Goal: Use online tool/utility: Utilize a website feature to perform a specific function

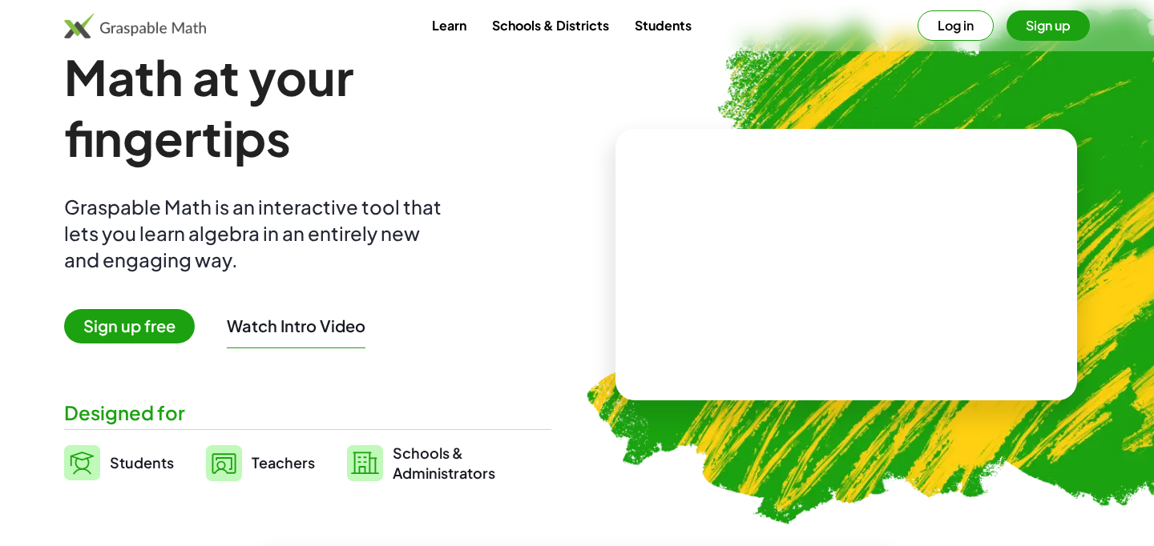
scroll to position [49, 0]
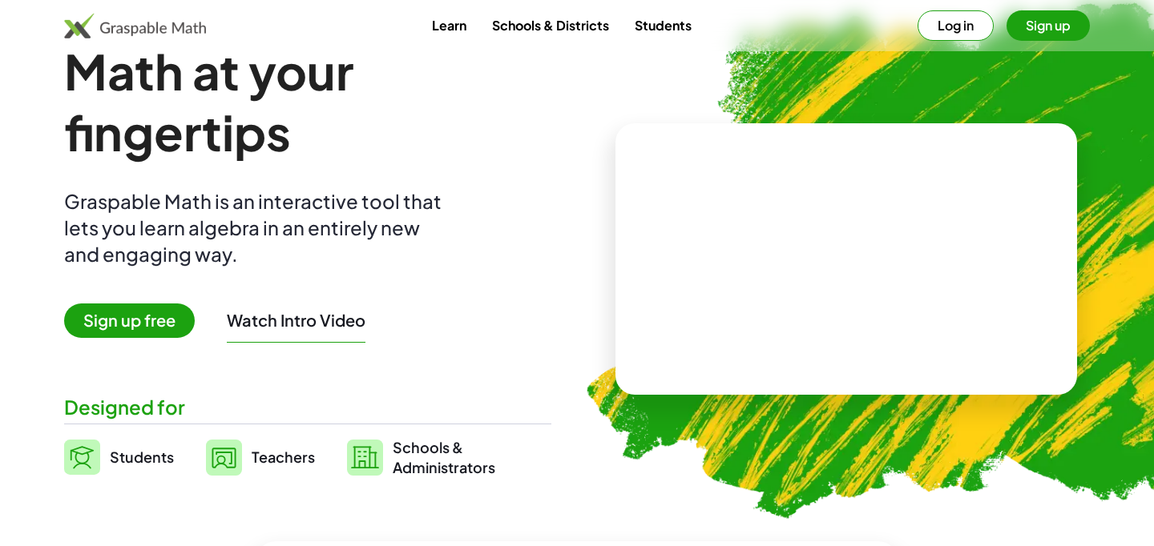
click at [963, 32] on button "Log in" at bounding box center [956, 25] width 76 height 30
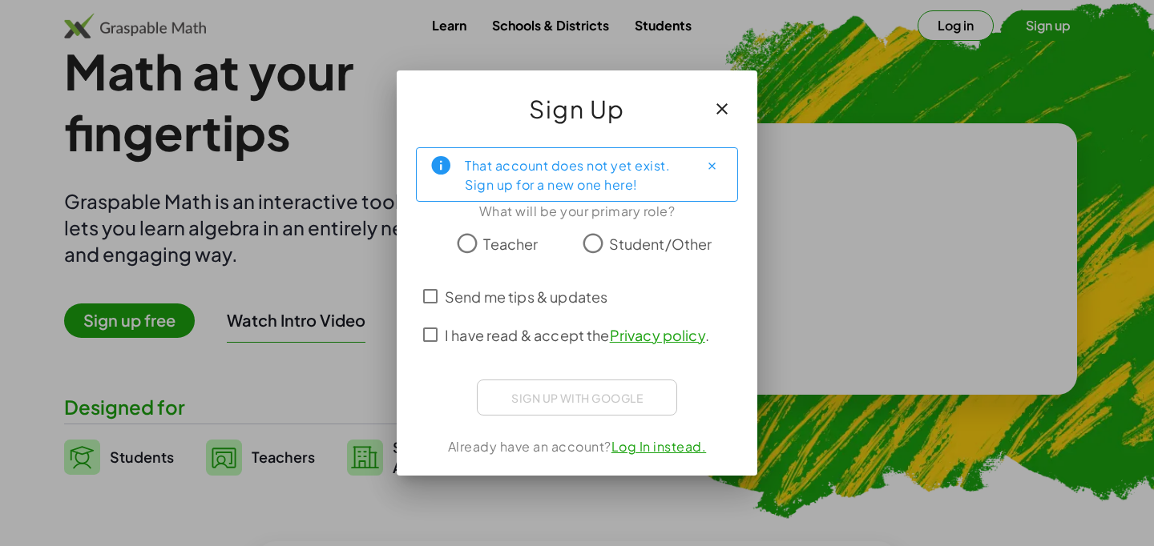
click at [623, 240] on span "Student/Other" at bounding box center [660, 244] width 103 height 22
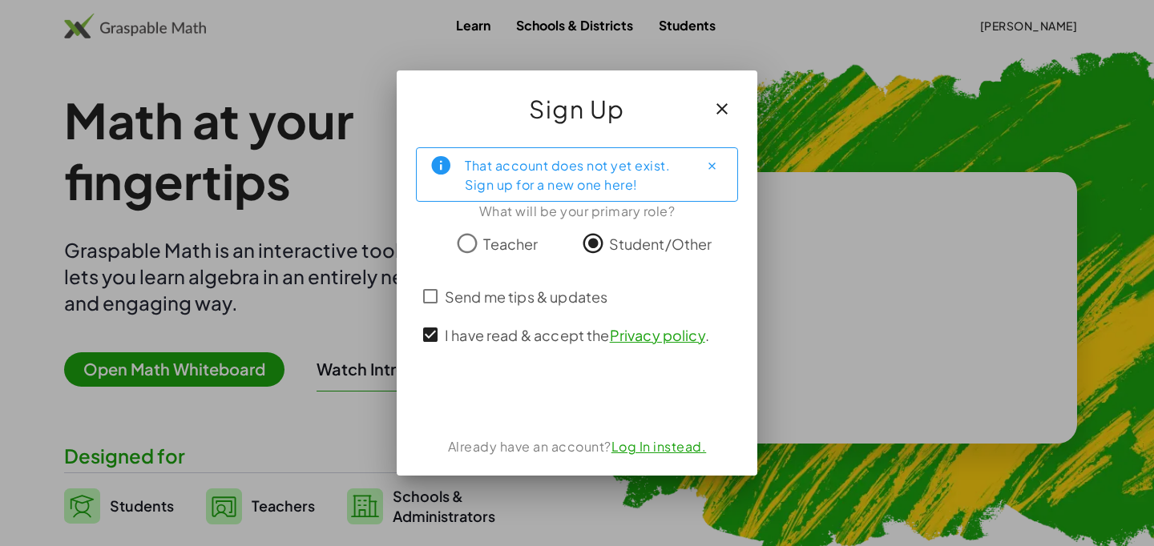
scroll to position [49, 0]
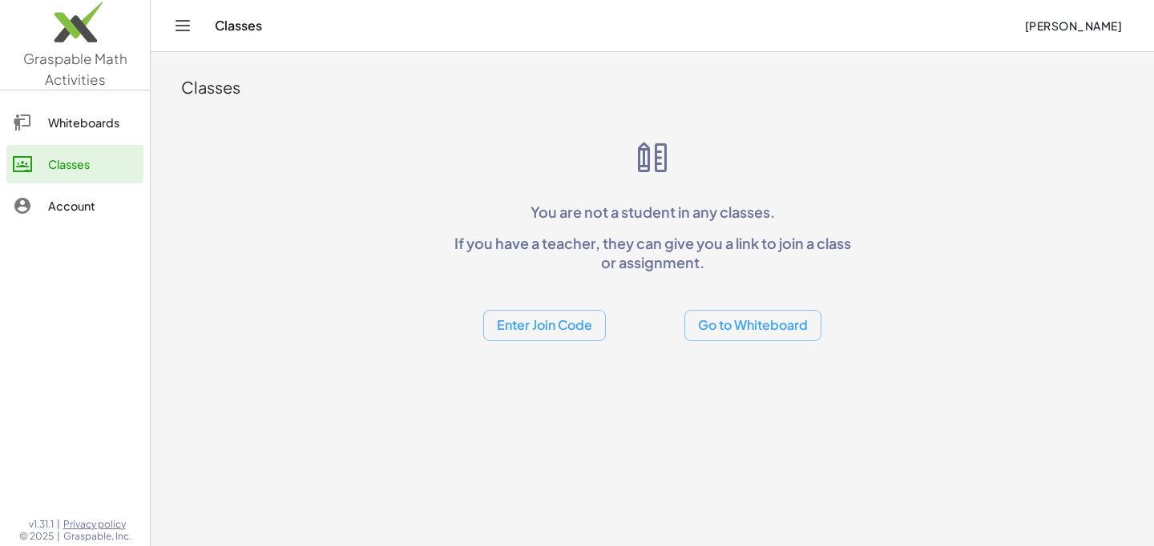
click at [721, 319] on button "Go to Whiteboard" at bounding box center [752, 325] width 137 height 31
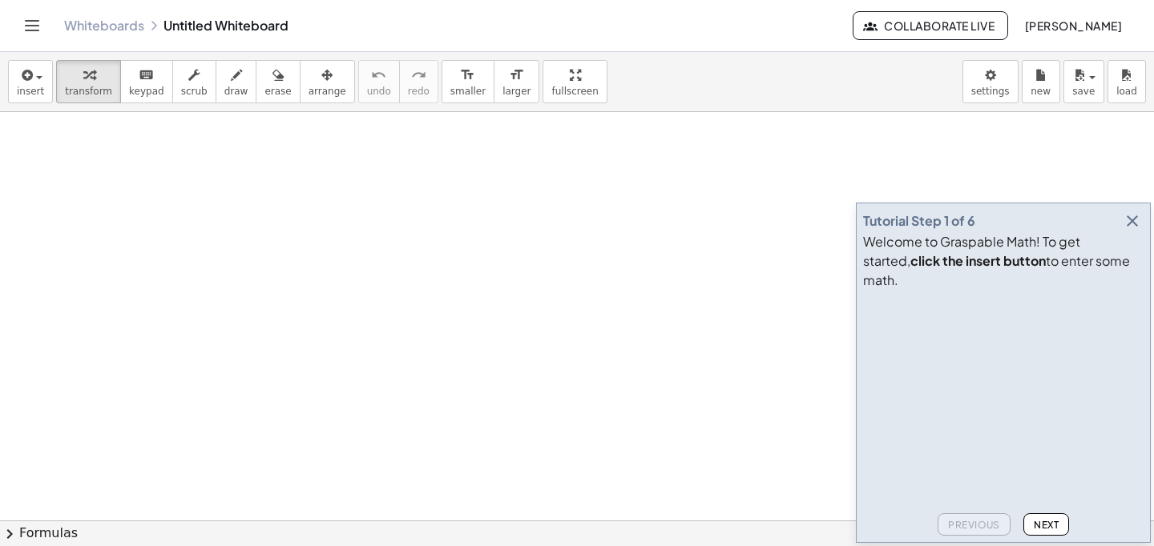
scroll to position [58, 0]
click at [30, 76] on icon "button" at bounding box center [25, 75] width 14 height 19
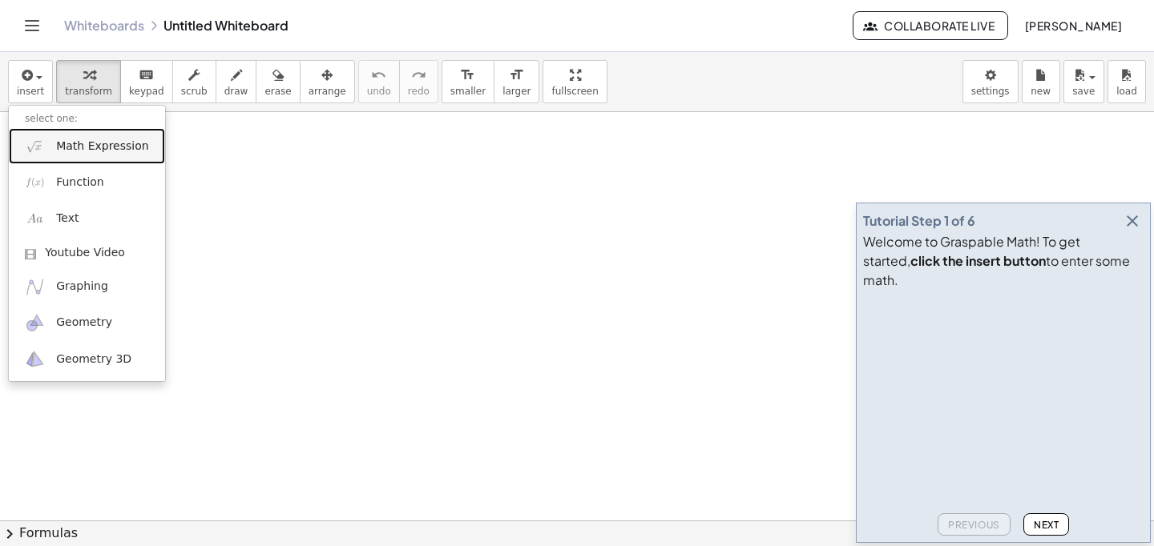
click at [129, 156] on link "Math Expression" at bounding box center [87, 146] width 156 height 36
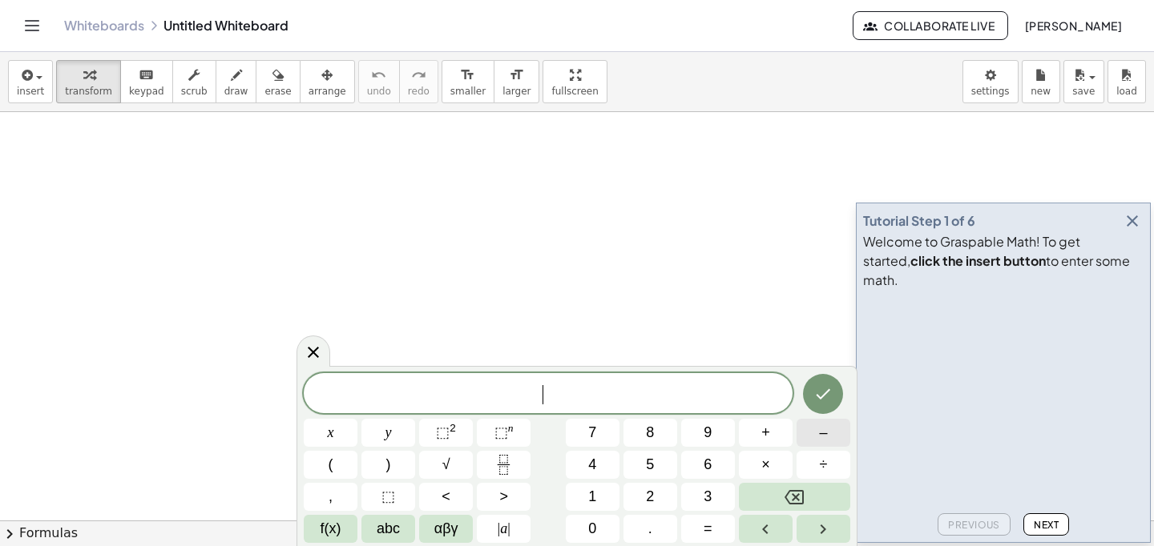
click at [819, 431] on button "–" at bounding box center [824, 433] width 54 height 28
click at [502, 470] on icon "Fraction" at bounding box center [504, 465] width 20 height 20
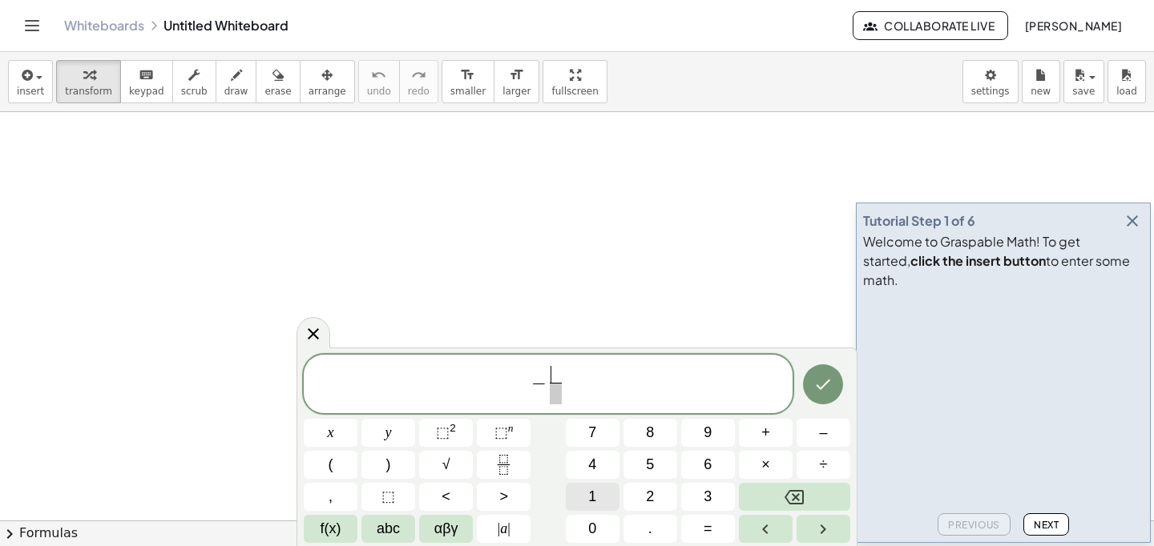
click at [596, 486] on button "1" at bounding box center [593, 497] width 54 height 28
click at [704, 510] on button "3" at bounding box center [708, 497] width 54 height 28
click at [793, 498] on icon "Backspace" at bounding box center [793, 497] width 19 height 19
click at [550, 397] on span "​" at bounding box center [556, 394] width 12 height 22
click at [714, 500] on button "3" at bounding box center [708, 497] width 54 height 28
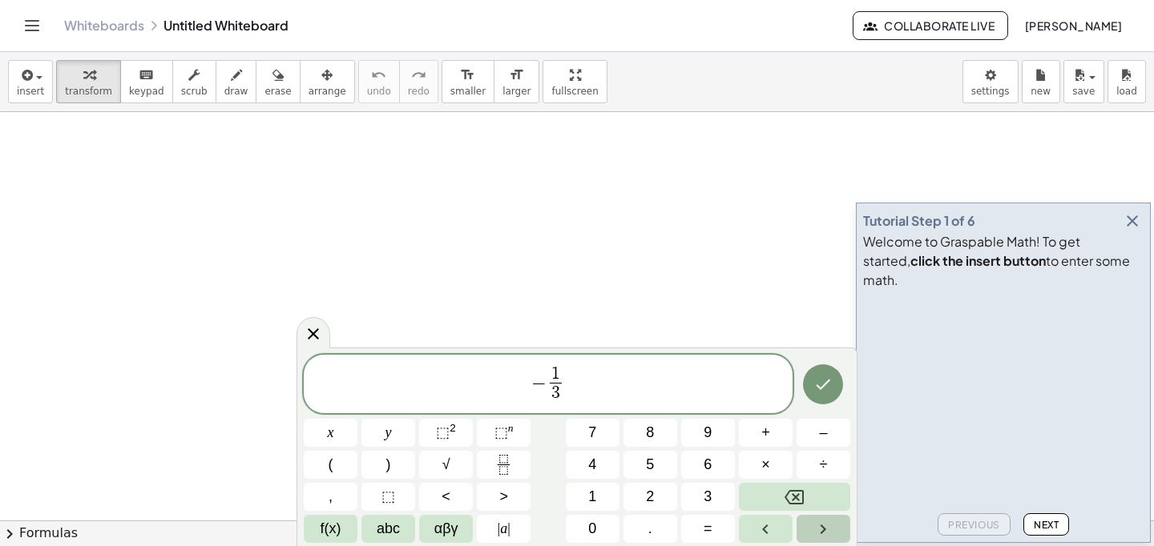
click at [809, 525] on button "Right arrow" at bounding box center [824, 529] width 54 height 28
click at [771, 439] on button "+" at bounding box center [766, 433] width 54 height 28
click at [519, 472] on button "Fraction" at bounding box center [504, 465] width 54 height 28
click at [597, 442] on button "7" at bounding box center [593, 433] width 54 height 28
click at [571, 398] on span at bounding box center [577, 394] width 12 height 22
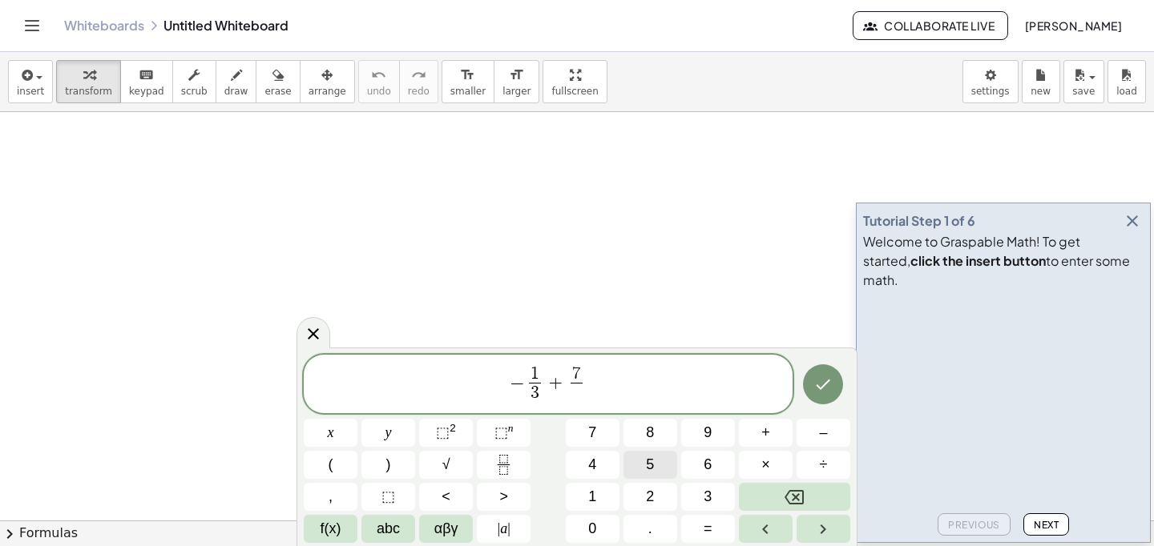
click at [647, 468] on span "5" at bounding box center [650, 465] width 8 height 22
click at [811, 537] on button "Right arrow" at bounding box center [824, 529] width 54 height 28
click at [514, 530] on button "| a |" at bounding box center [504, 529] width 54 height 28
click at [648, 494] on span "2" at bounding box center [650, 497] width 8 height 22
click at [799, 432] on button "–" at bounding box center [824, 433] width 54 height 28
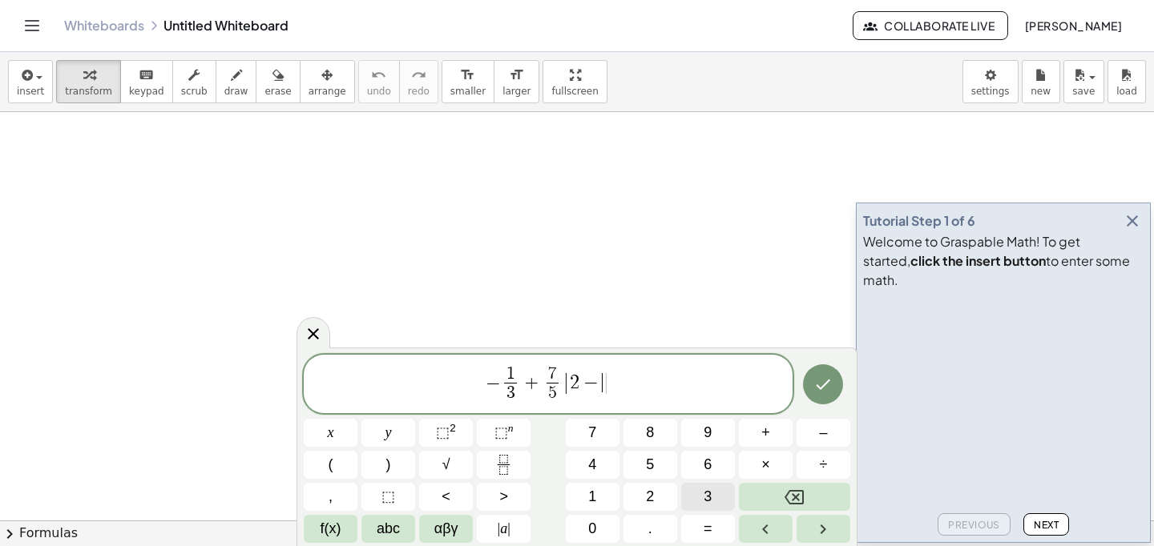
click at [722, 497] on button "3" at bounding box center [708, 497] width 54 height 28
click at [332, 463] on span "(" at bounding box center [331, 465] width 5 height 22
click at [613, 496] on button "1" at bounding box center [593, 497] width 54 height 28
click at [768, 441] on span "+" at bounding box center [765, 433] width 9 height 22
click at [504, 461] on icon "Fraction" at bounding box center [504, 465] width 20 height 20
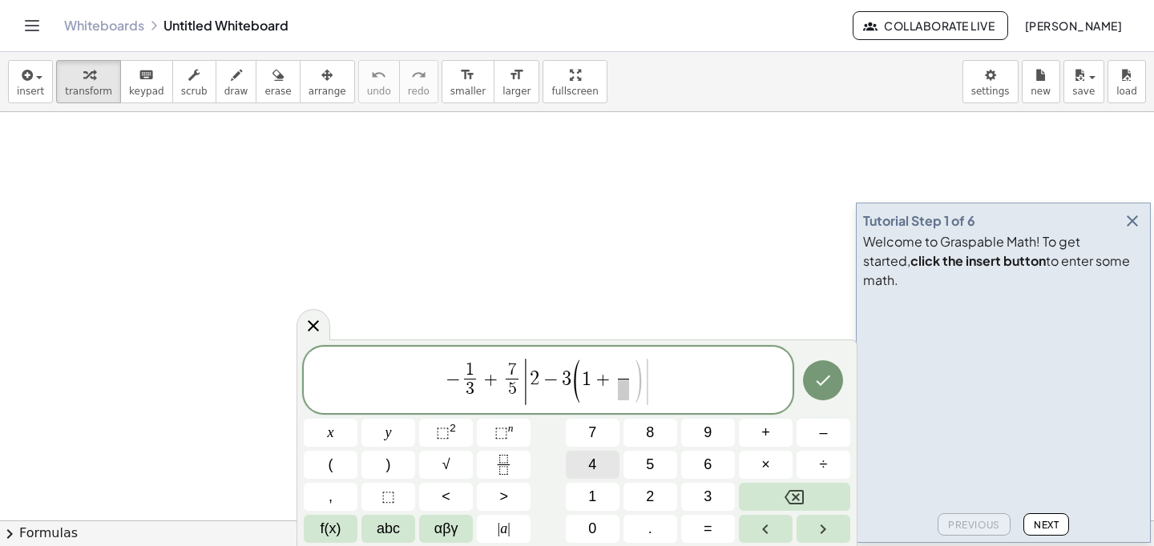
click at [592, 461] on span "4" at bounding box center [592, 465] width 8 height 22
click at [611, 392] on span "1 + ​ 4 ​" at bounding box center [608, 381] width 52 height 39
click at [619, 392] on span "​" at bounding box center [624, 390] width 12 height 22
click at [597, 438] on button "7" at bounding box center [593, 433] width 54 height 28
click at [640, 384] on span ")" at bounding box center [638, 381] width 12 height 47
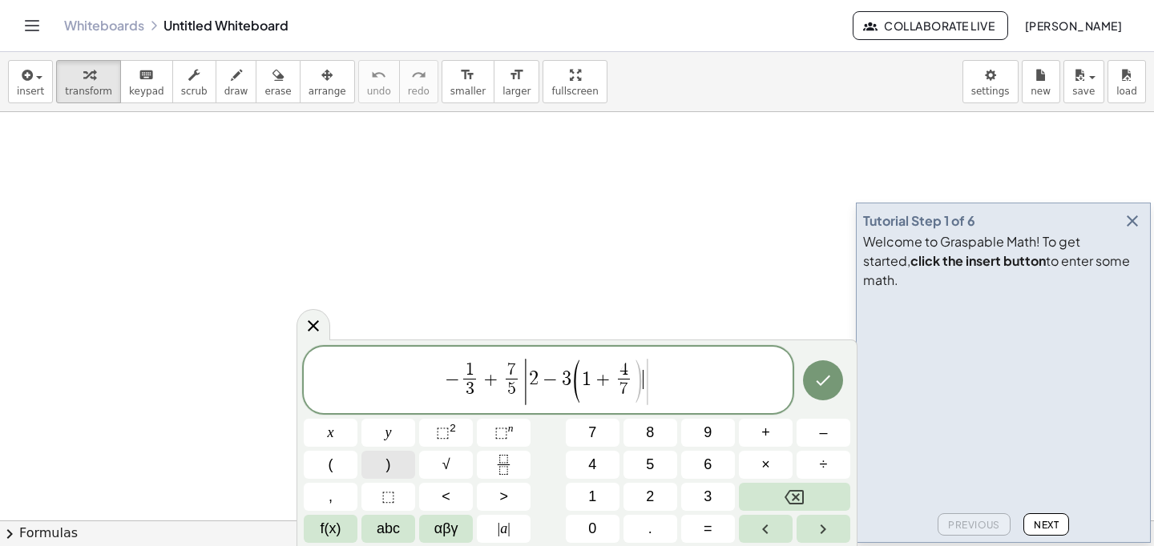
click at [404, 474] on button ")" at bounding box center [388, 465] width 54 height 28
click at [515, 524] on button "| a |" at bounding box center [504, 529] width 54 height 28
click at [831, 386] on icon "Done" at bounding box center [822, 380] width 19 height 19
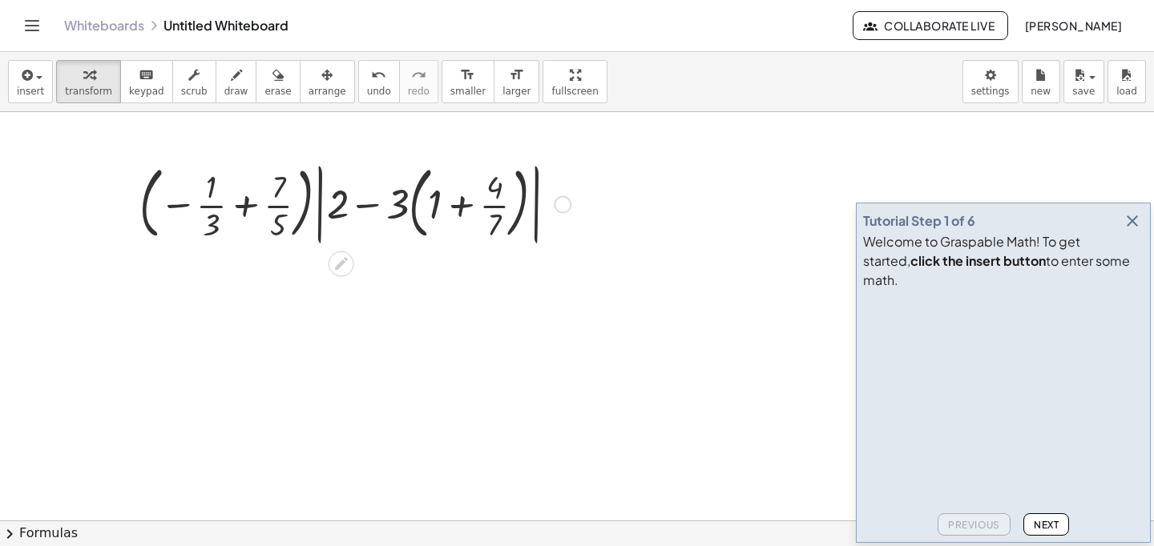
click at [346, 262] on icon at bounding box center [341, 264] width 17 height 17
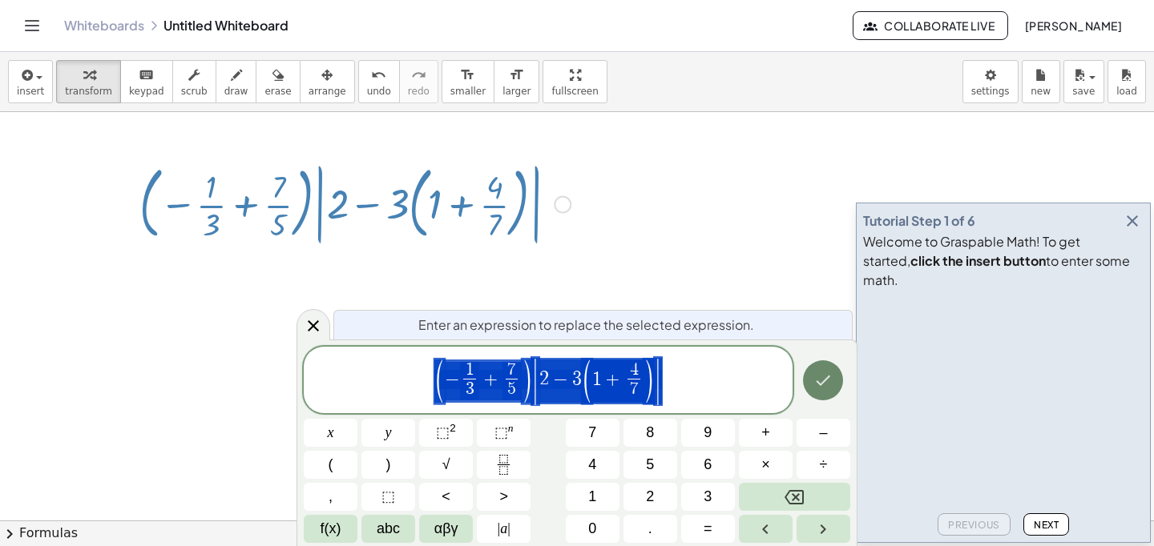
click at [827, 377] on icon "Done" at bounding box center [822, 380] width 19 height 19
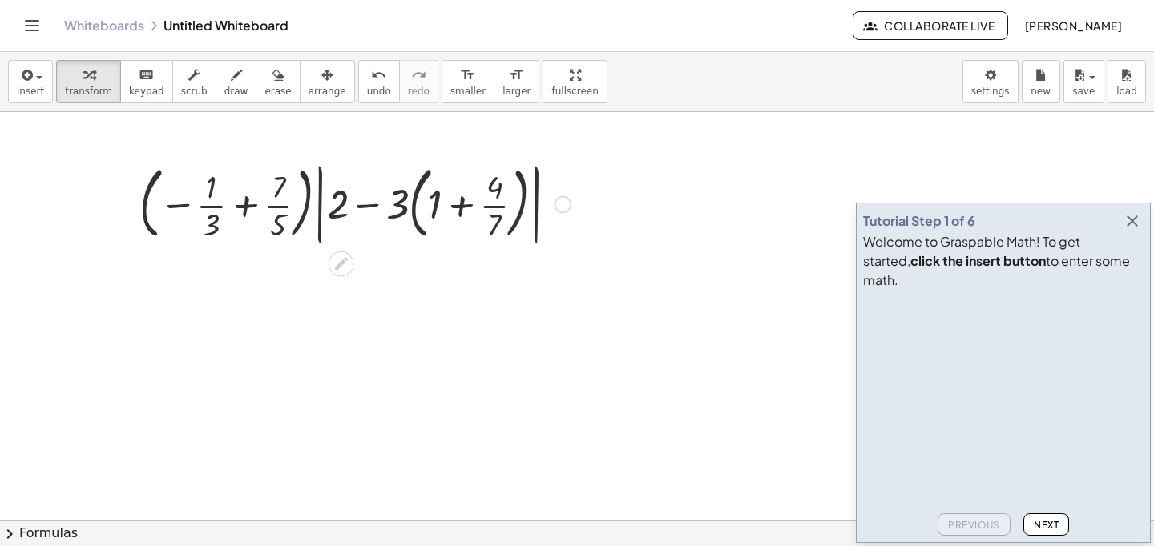
click at [1049, 521] on span "Next" at bounding box center [1046, 525] width 25 height 12
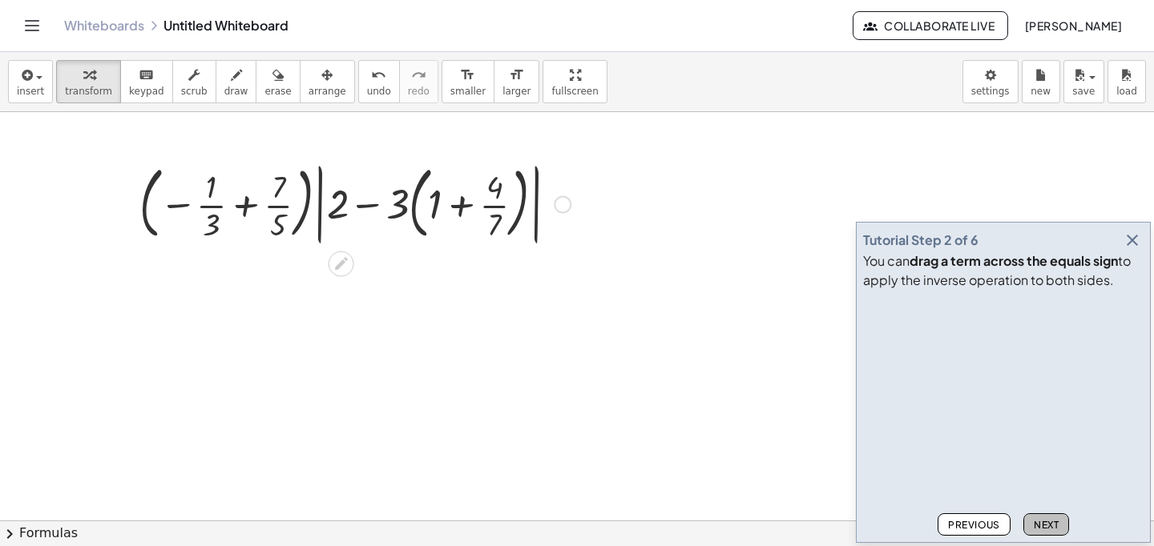
click at [1049, 519] on span "Next" at bounding box center [1046, 525] width 25 height 12
click at [550, 206] on div at bounding box center [354, 203] width 447 height 92
click at [559, 207] on div at bounding box center [563, 205] width 18 height 18
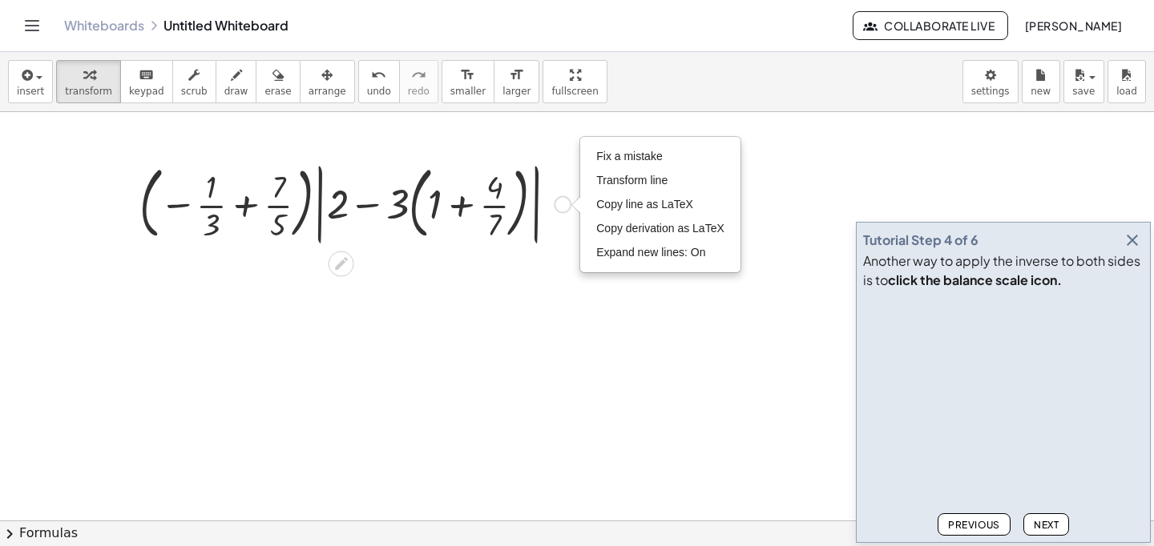
click at [548, 180] on div at bounding box center [354, 203] width 447 height 92
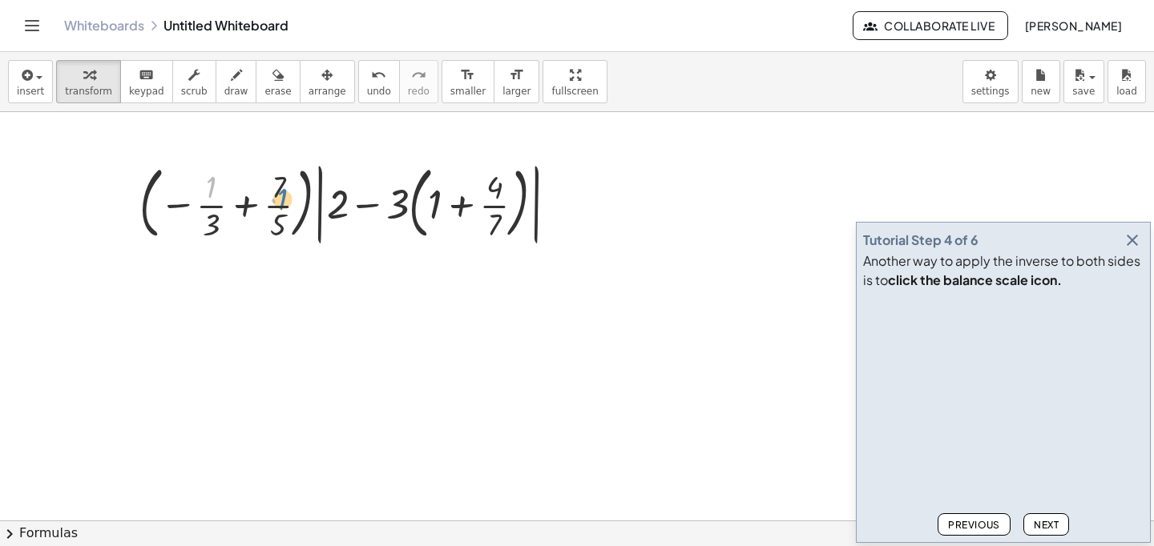
drag, startPoint x: 208, startPoint y: 184, endPoint x: 280, endPoint y: 192, distance: 71.7
click at [280, 192] on div at bounding box center [354, 203] width 447 height 92
drag, startPoint x: 212, startPoint y: 223, endPoint x: 294, endPoint y: 220, distance: 81.8
click at [295, 220] on div at bounding box center [354, 203] width 447 height 92
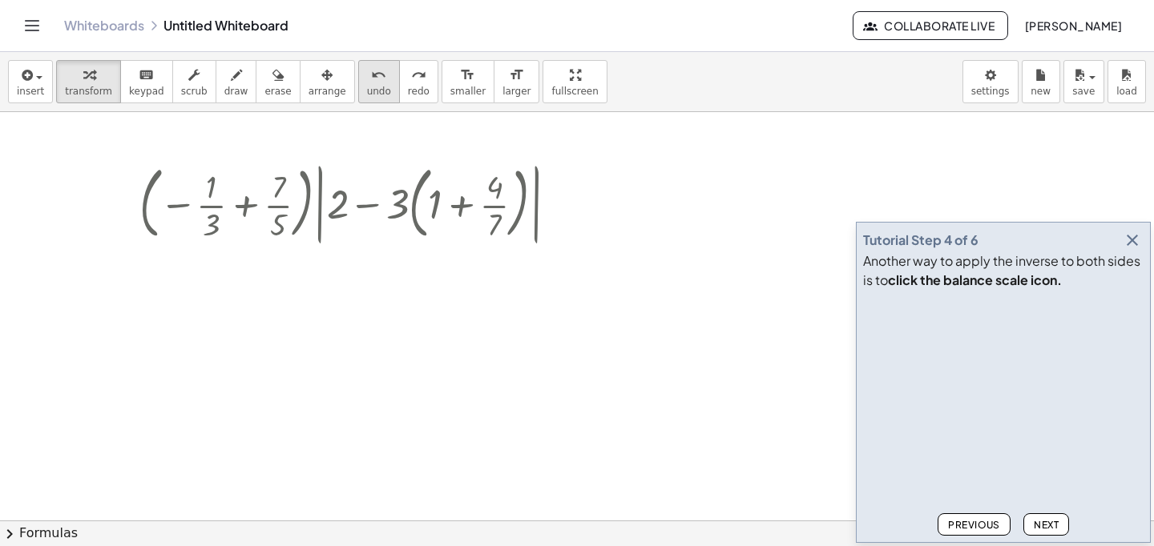
click at [371, 80] on icon "undo" at bounding box center [378, 75] width 15 height 19
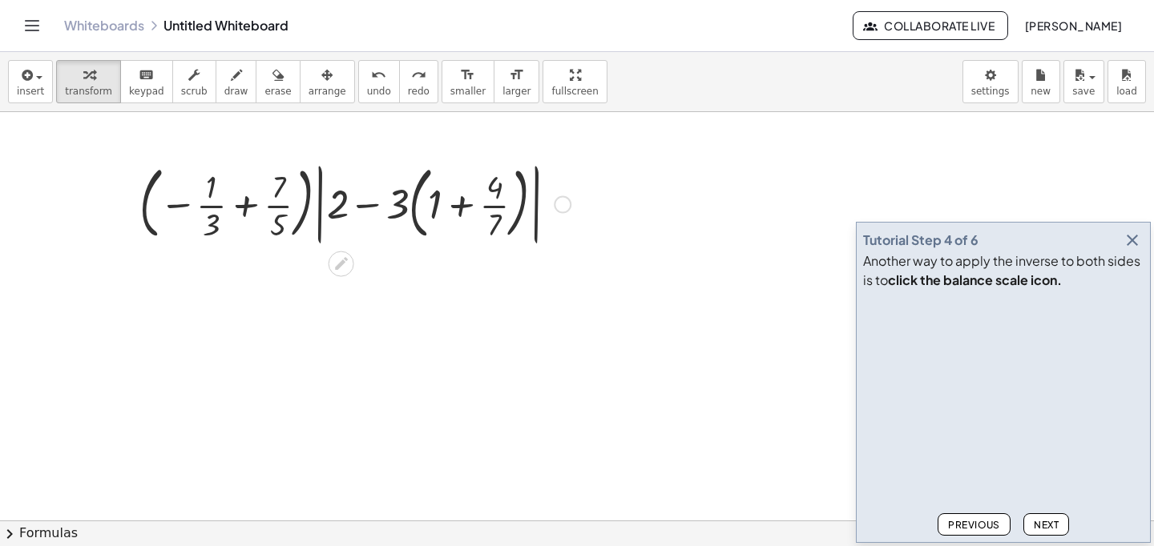
click at [441, 209] on div at bounding box center [354, 203] width 447 height 92
click at [435, 207] on div at bounding box center [354, 203] width 447 height 92
click at [497, 206] on div at bounding box center [354, 203] width 447 height 92
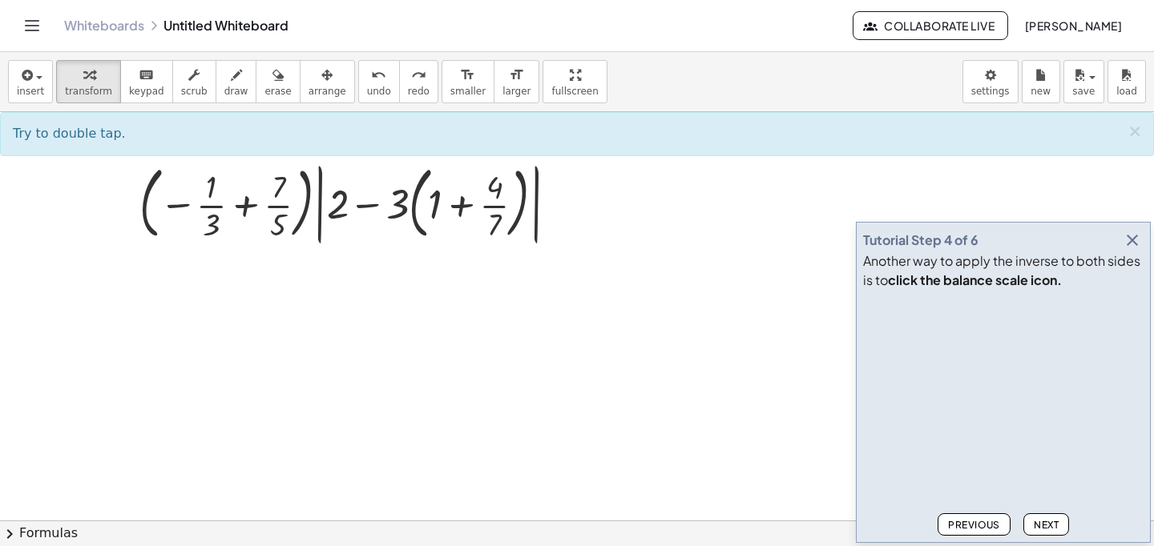
click at [1049, 530] on span "Next" at bounding box center [1046, 525] width 25 height 12
drag, startPoint x: 340, startPoint y: 209, endPoint x: 597, endPoint y: 217, distance: 257.3
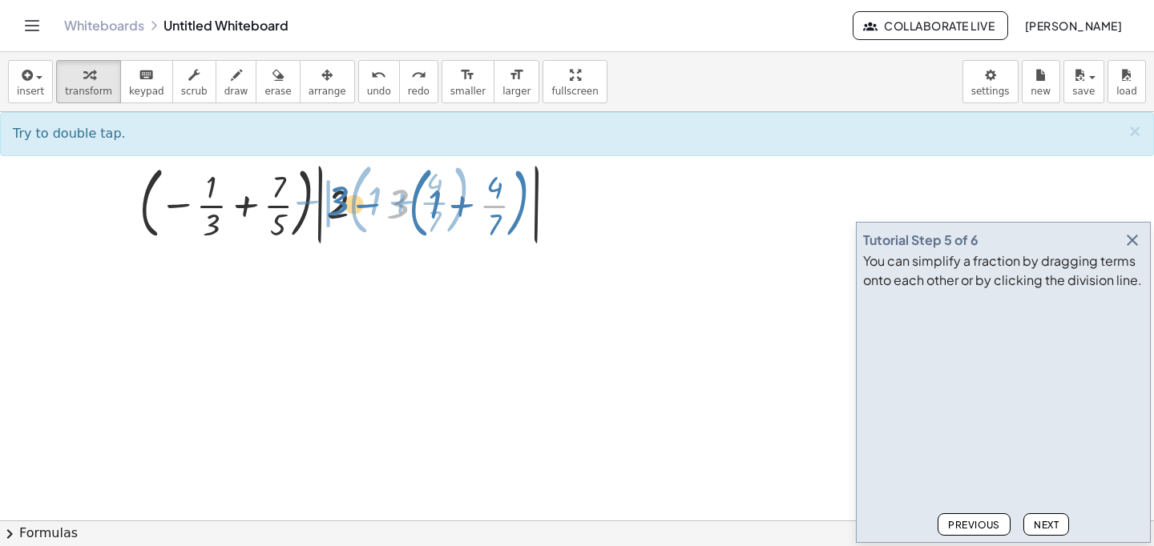
drag, startPoint x: 393, startPoint y: 208, endPoint x: 323, endPoint y: 197, distance: 71.4
click at [323, 197] on div at bounding box center [354, 203] width 447 height 92
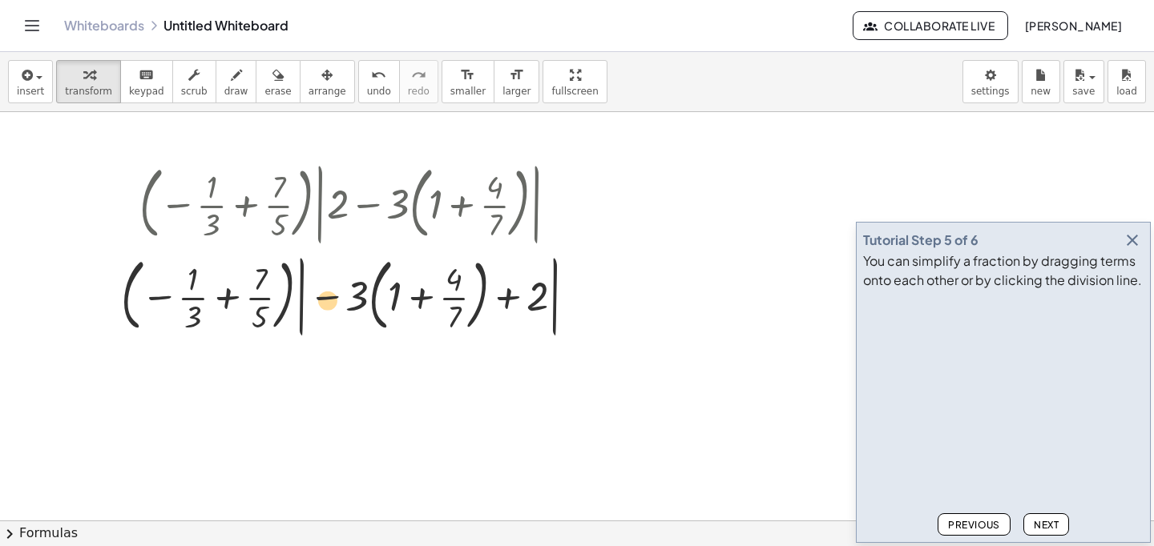
drag, startPoint x: 351, startPoint y: 300, endPoint x: 295, endPoint y: 304, distance: 56.2
click at [295, 304] on div at bounding box center [355, 295] width 485 height 92
click at [393, 322] on div at bounding box center [355, 295] width 485 height 92
drag, startPoint x: 391, startPoint y: 300, endPoint x: 395, endPoint y: 337, distance: 36.3
click at [395, 337] on div at bounding box center [355, 295] width 485 height 92
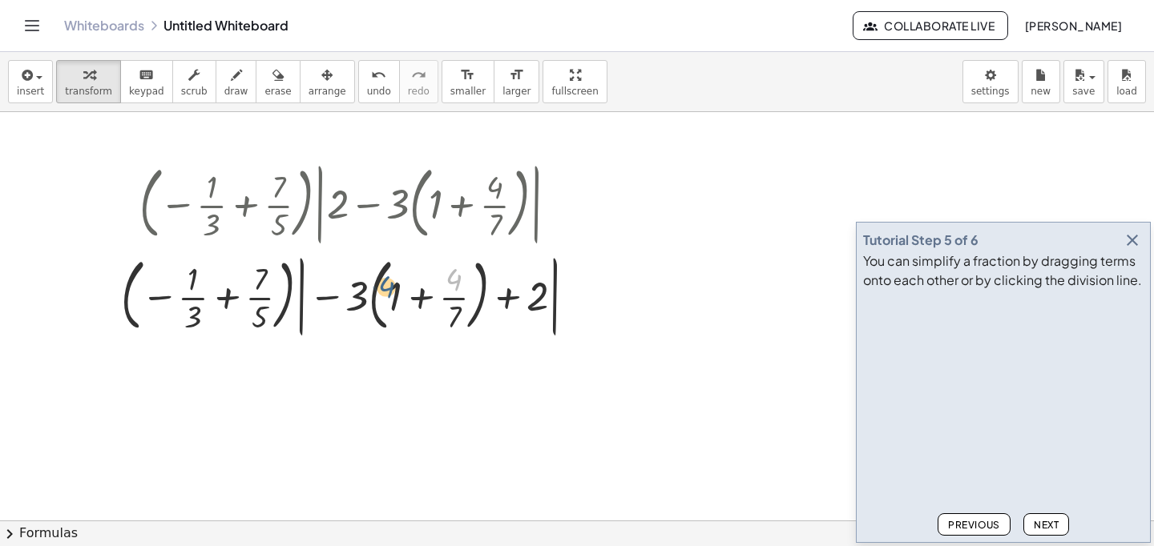
drag, startPoint x: 457, startPoint y: 281, endPoint x: 388, endPoint y: 288, distance: 69.3
click at [388, 288] on div at bounding box center [355, 295] width 485 height 92
drag, startPoint x: 366, startPoint y: 299, endPoint x: 415, endPoint y: 317, distance: 52.0
click at [415, 317] on div at bounding box center [355, 295] width 485 height 92
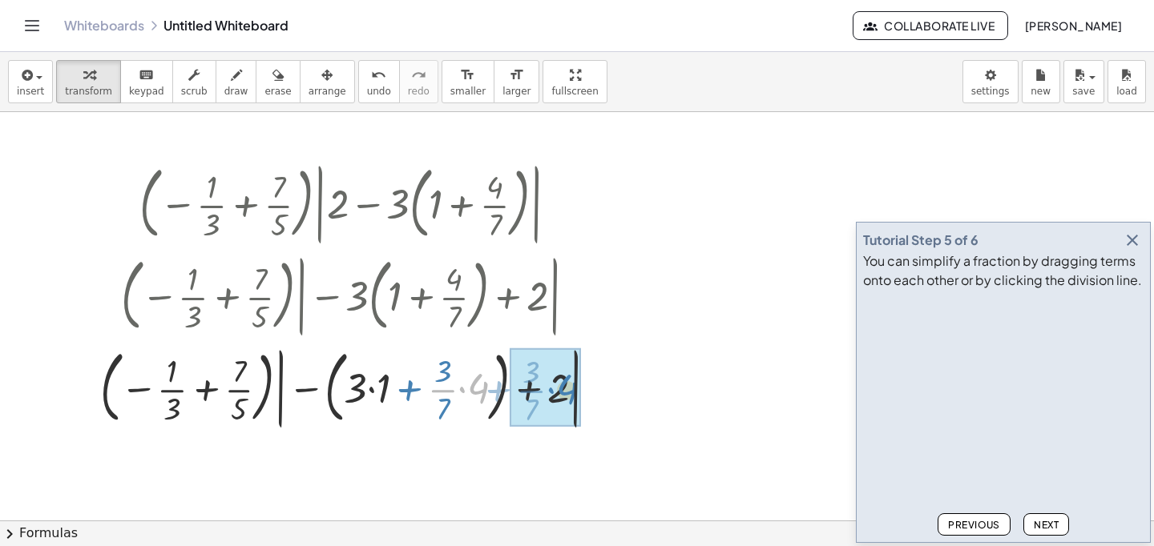
drag, startPoint x: 478, startPoint y: 387, endPoint x: 568, endPoint y: 388, distance: 89.8
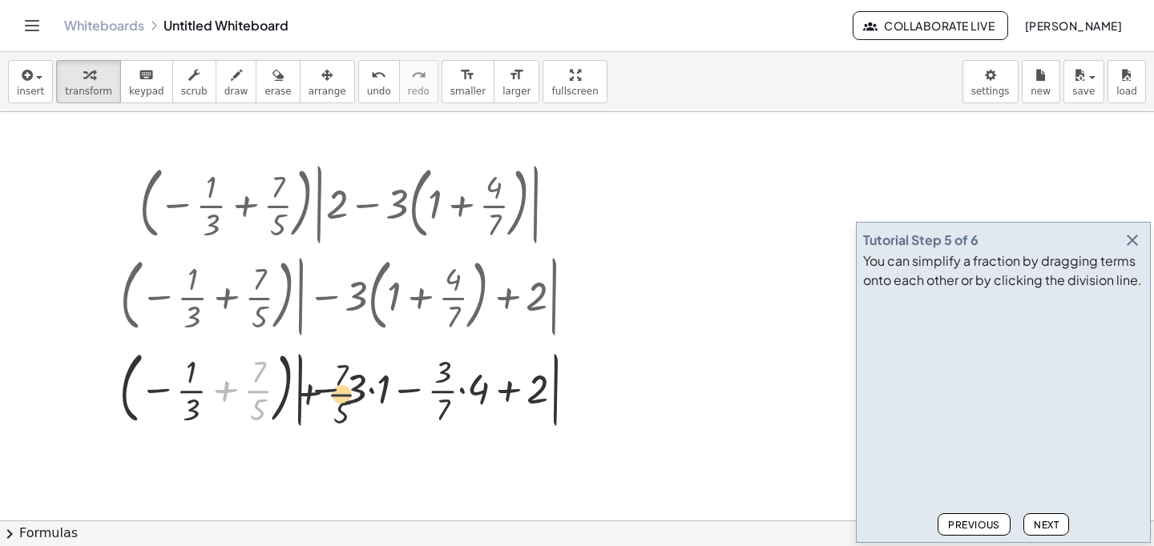
drag, startPoint x: 271, startPoint y: 385, endPoint x: 403, endPoint y: 393, distance: 132.5
click at [403, 393] on div at bounding box center [354, 388] width 486 height 88
